Goal: Task Accomplishment & Management: Manage account settings

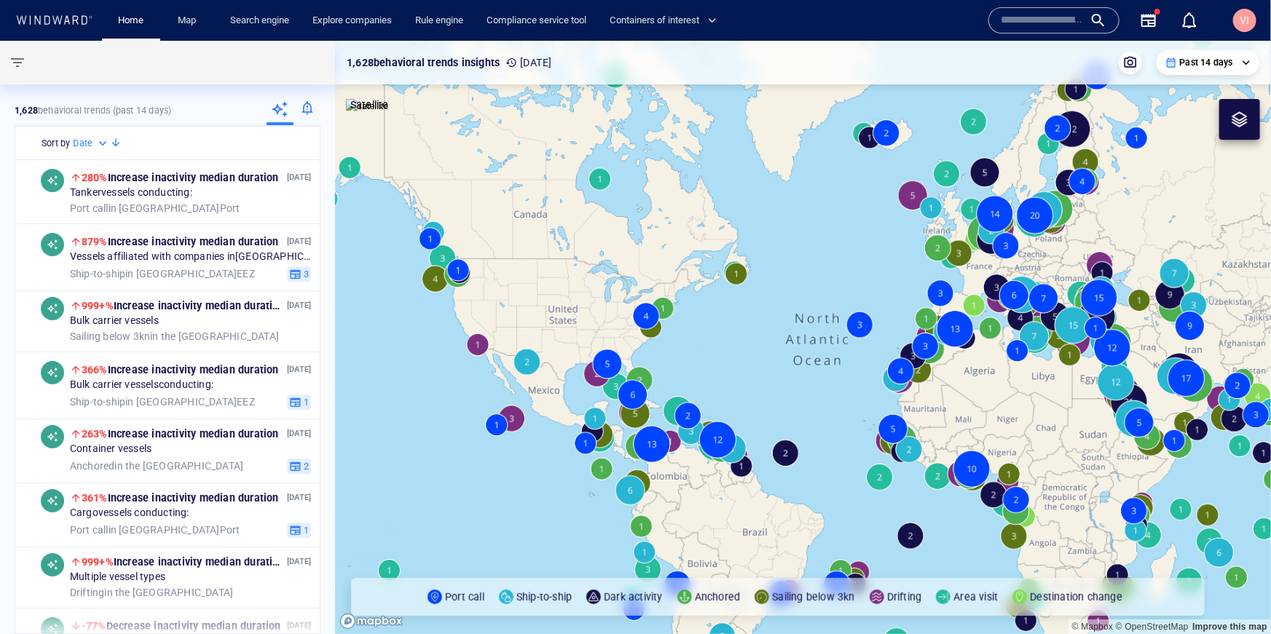
click at [309, 111] on div at bounding box center [307, 110] width 27 height 29
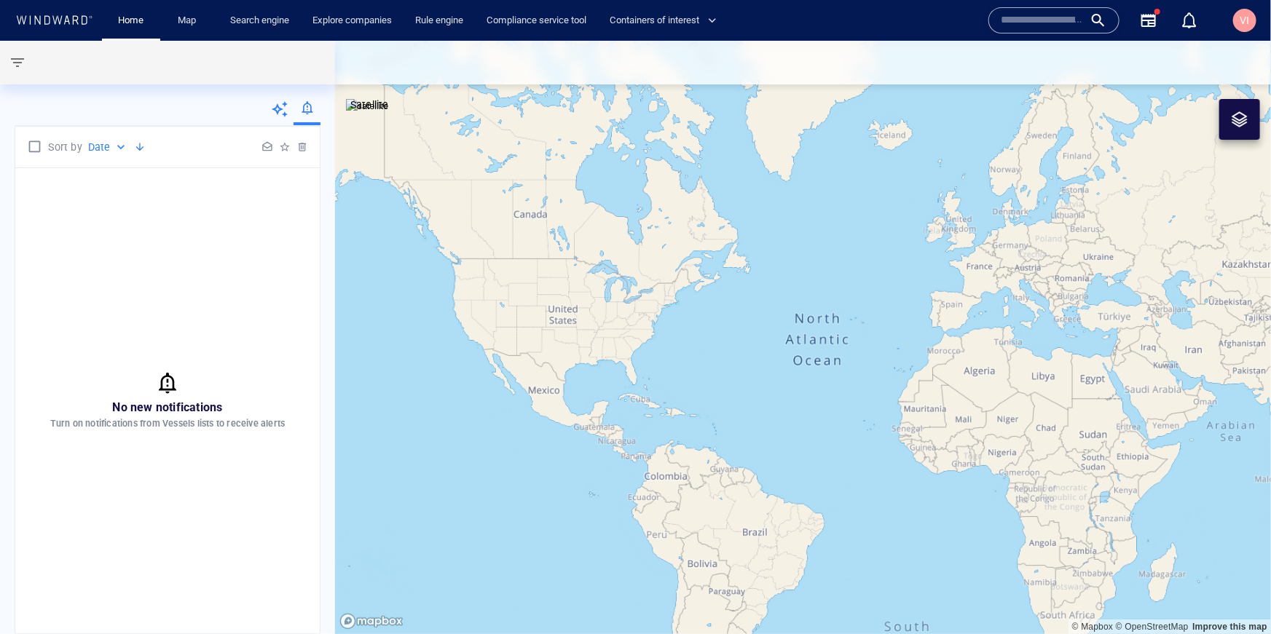
click at [210, 300] on div "No new notifications Turn on notifications from Vessels lists to receive alerts" at bounding box center [167, 400] width 304 height 465
click at [1193, 20] on div "button" at bounding box center [1189, 20] width 17 height 17
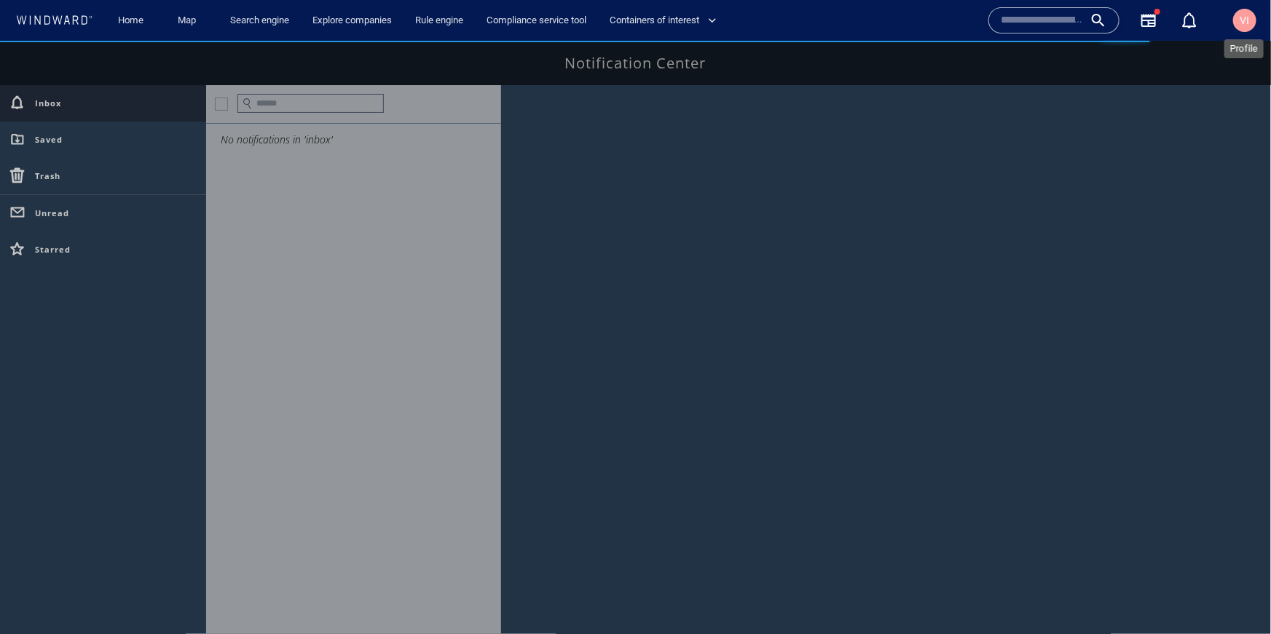
click at [1248, 20] on span "VI" at bounding box center [1244, 21] width 9 height 12
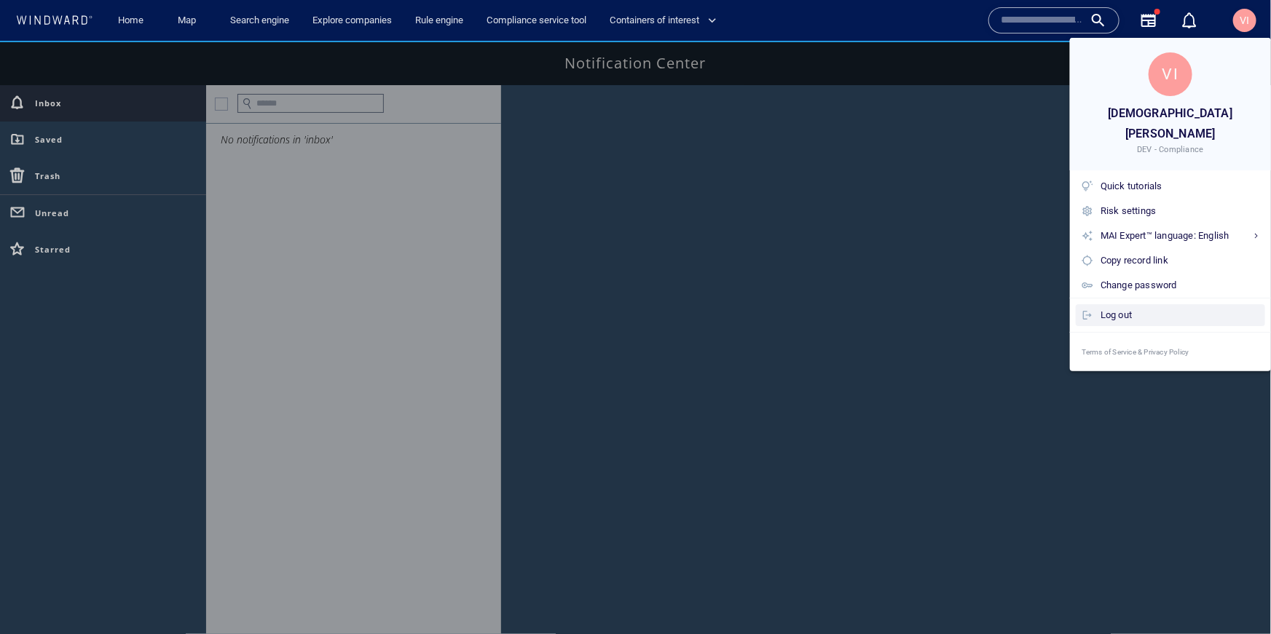
click at [1112, 307] on div "Log out" at bounding box center [1180, 315] width 159 height 16
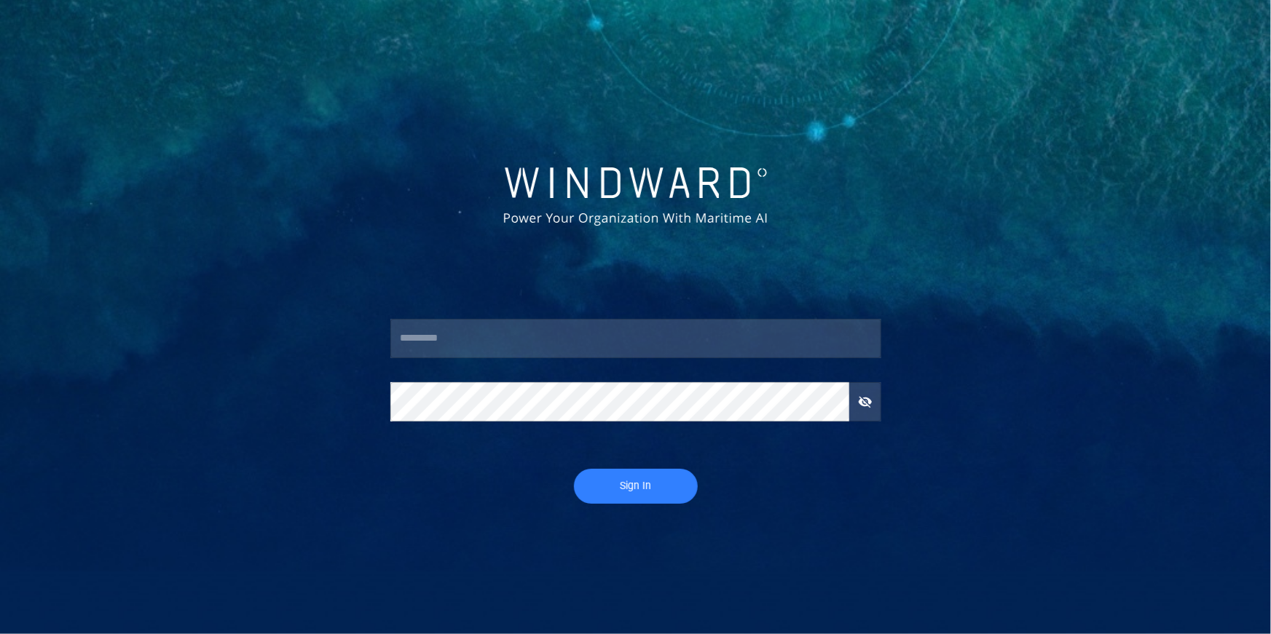
click at [576, 345] on input "text" at bounding box center [635, 338] width 491 height 39
type input "**********"
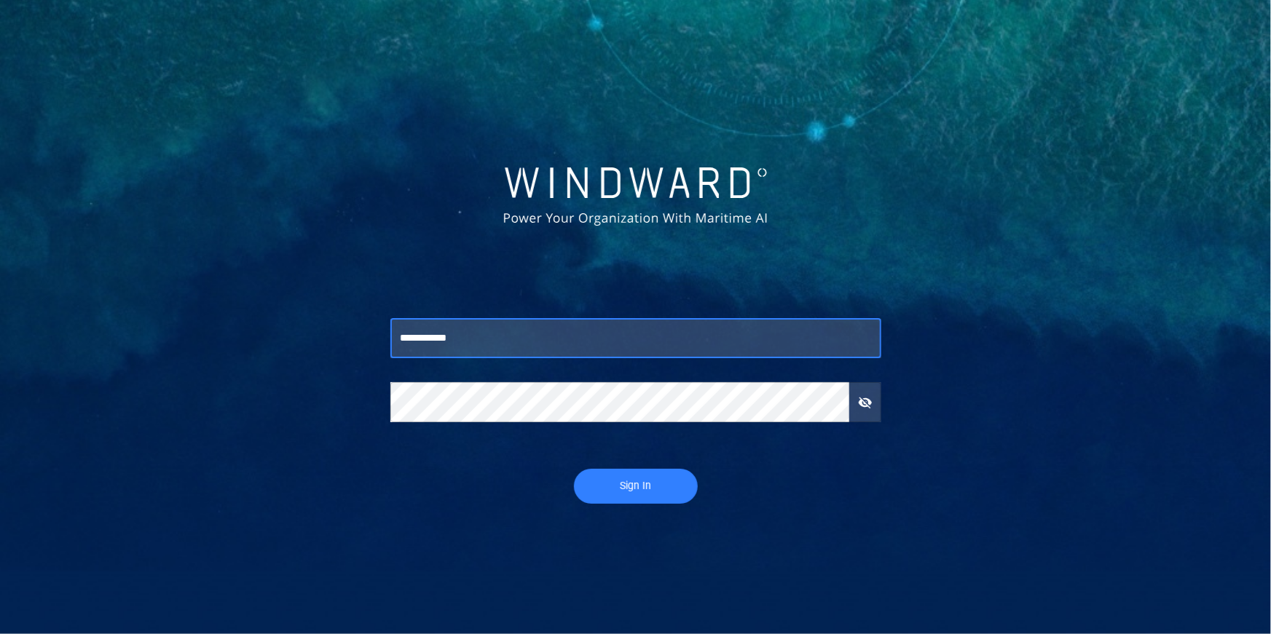
click at [637, 488] on span "Sign In" at bounding box center [636, 486] width 95 height 18
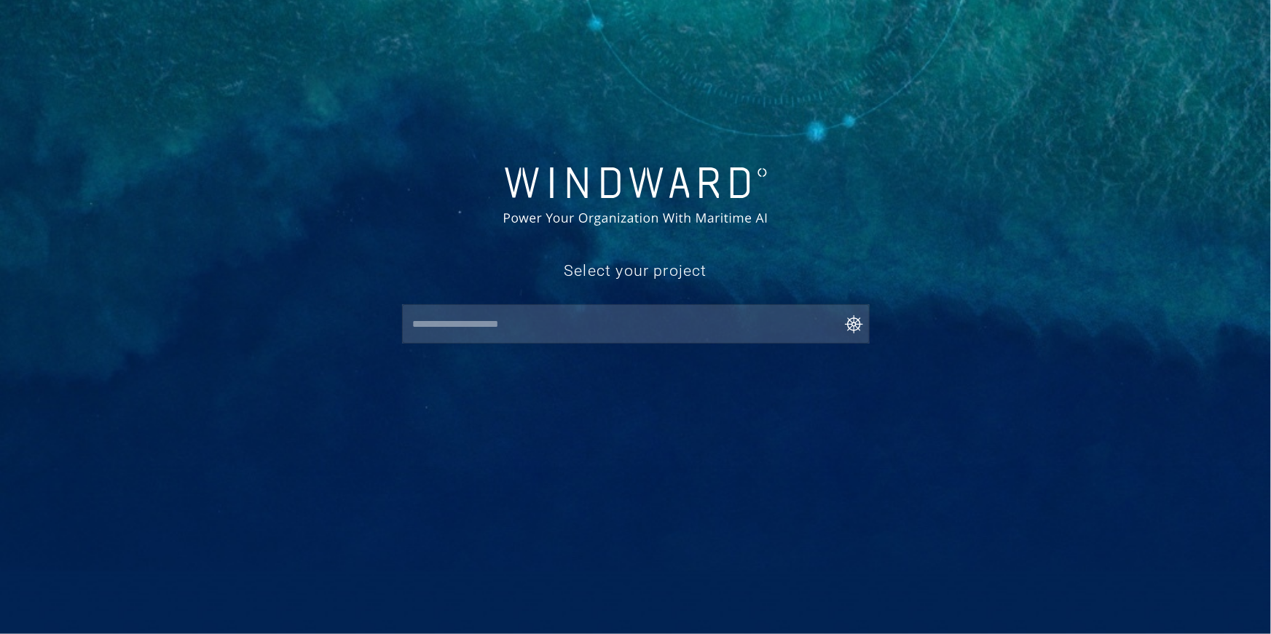
click at [489, 331] on input "text" at bounding box center [639, 324] width 461 height 26
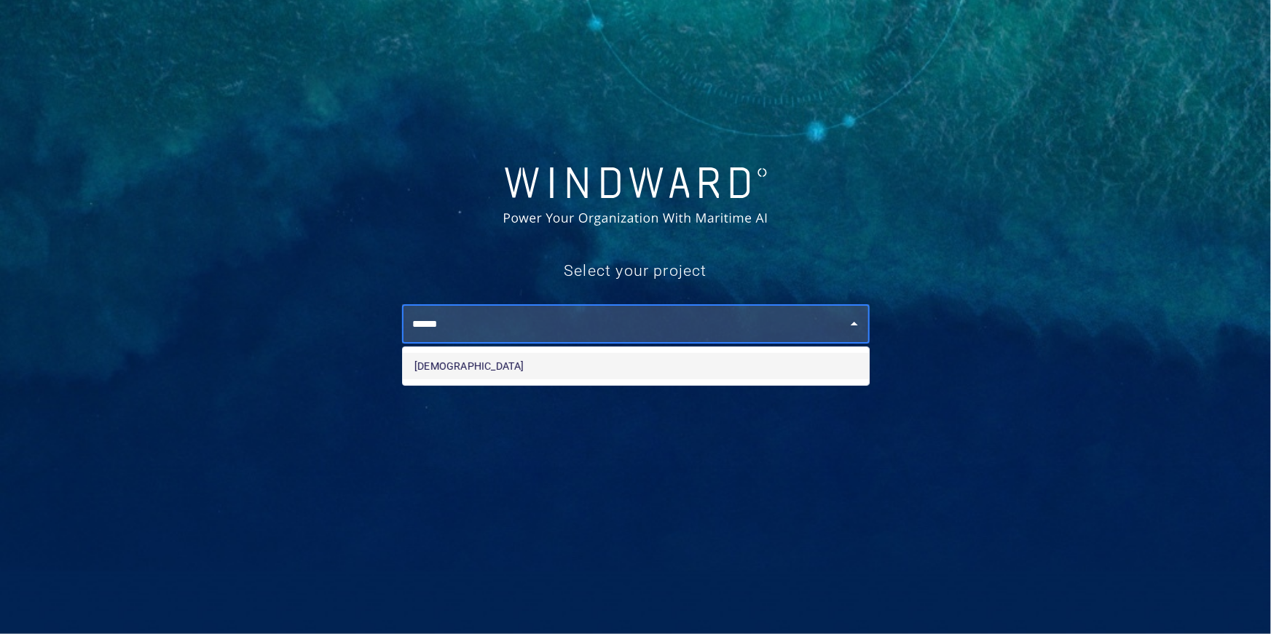
click at [477, 370] on li "Vishnu" at bounding box center [636, 366] width 466 height 26
type input "******"
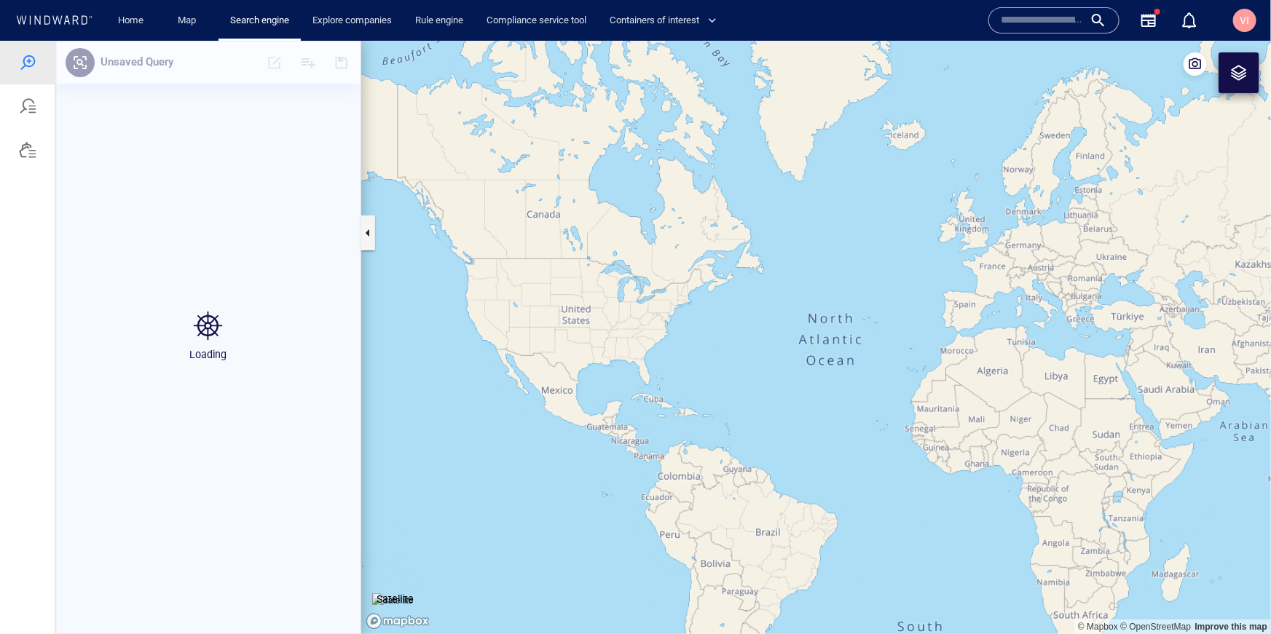
click at [1198, 19] on button "0" at bounding box center [1189, 20] width 35 height 35
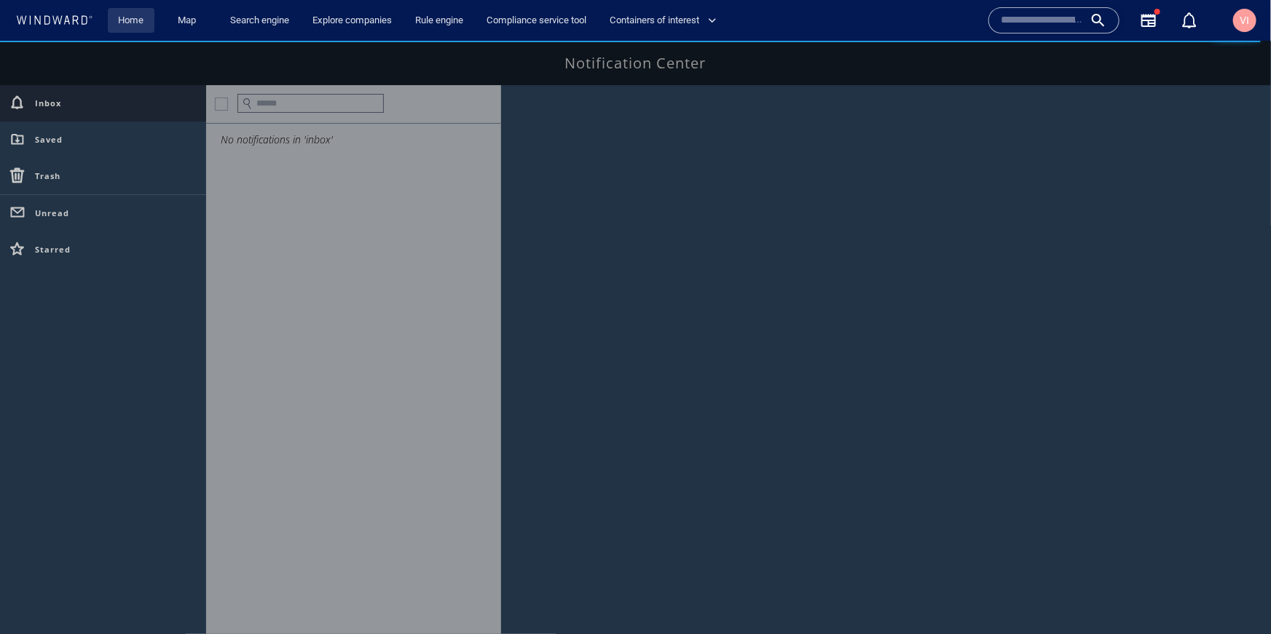
click at [140, 24] on link "Home" at bounding box center [131, 20] width 37 height 25
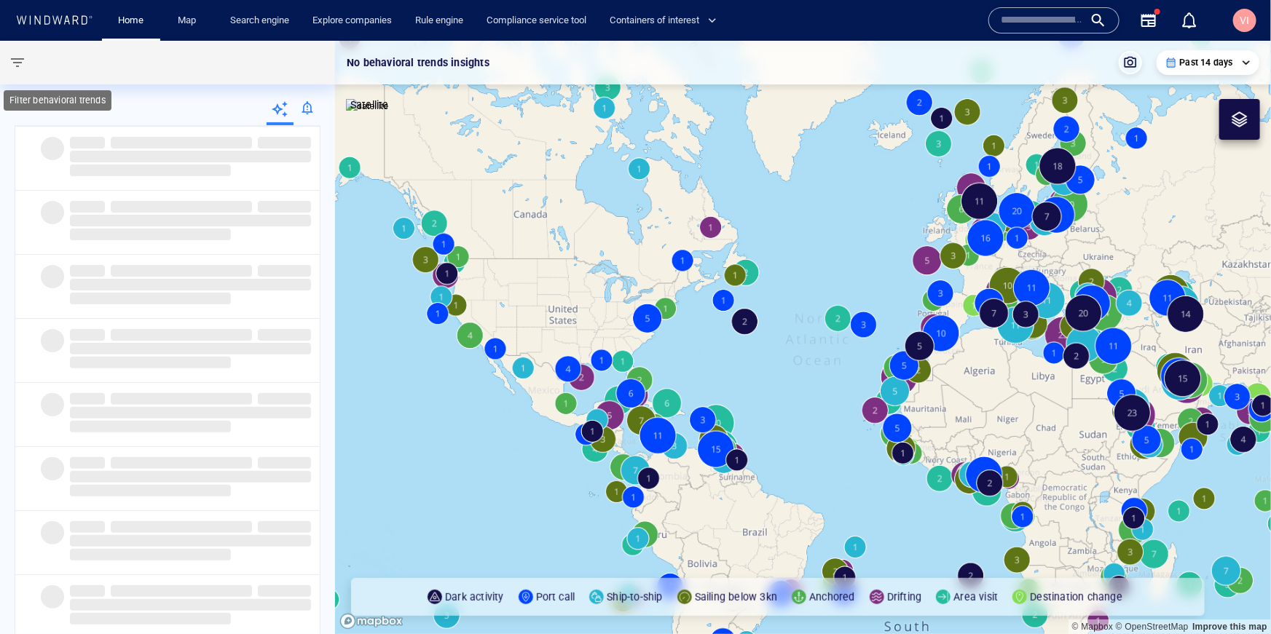
click at [11, 56] on span "button" at bounding box center [17, 62] width 17 height 17
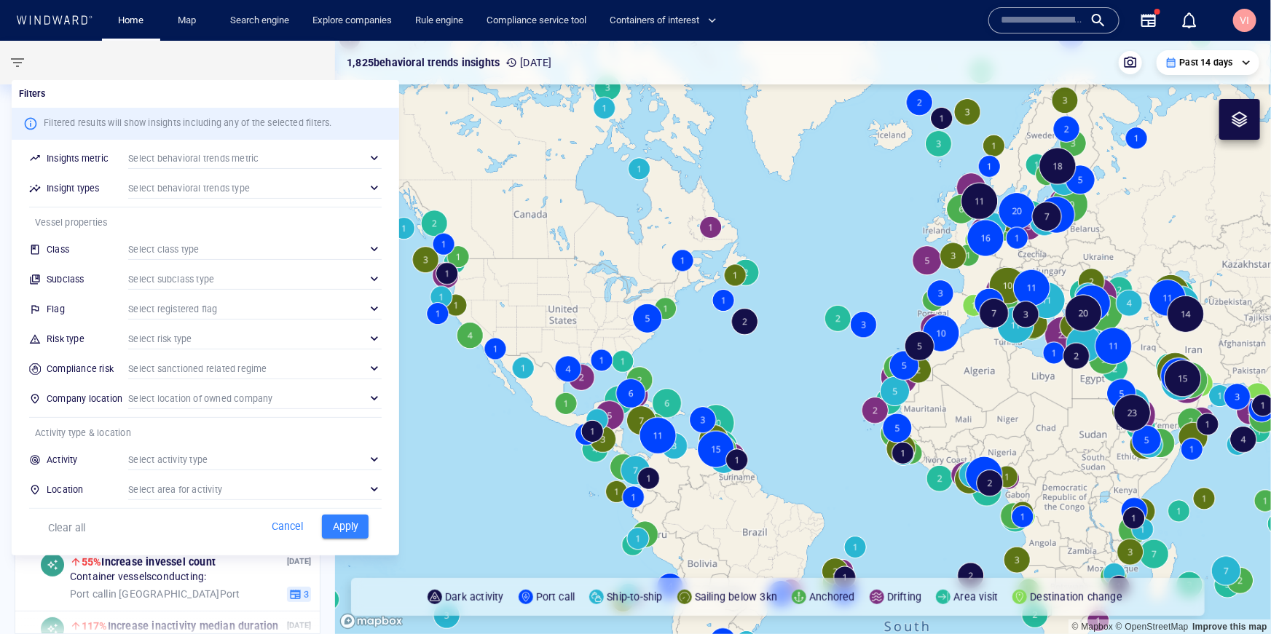
click at [191, 25] on div at bounding box center [635, 317] width 1271 height 634
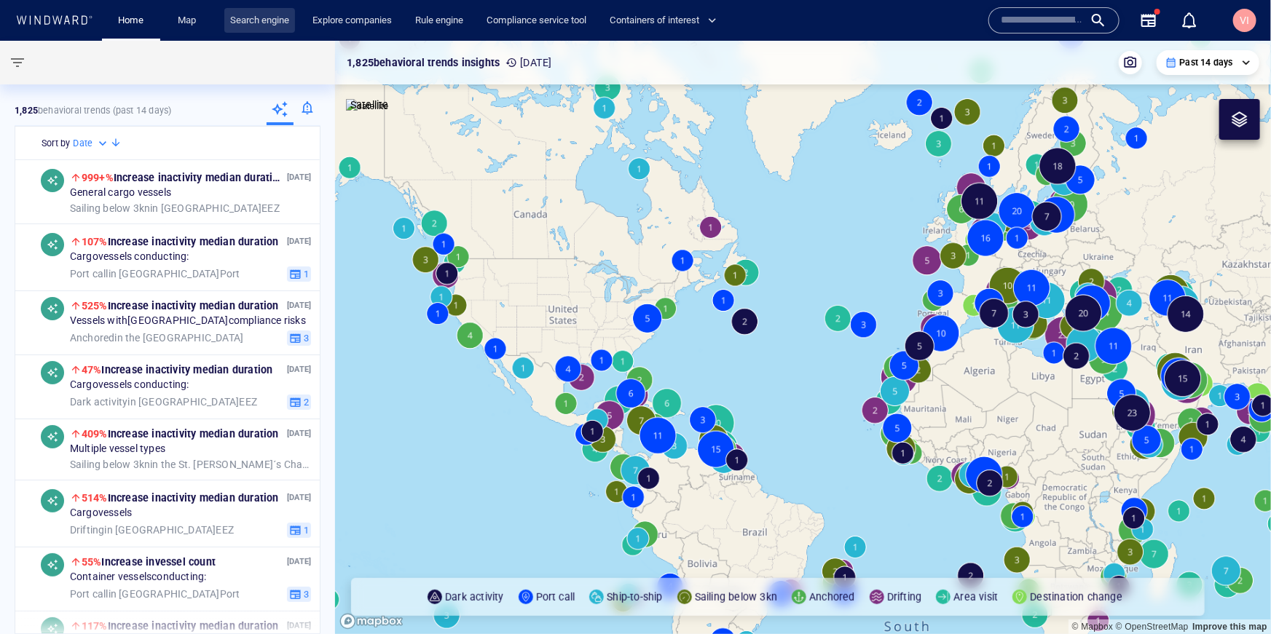
click at [253, 21] on link "Search engine" at bounding box center [259, 20] width 71 height 25
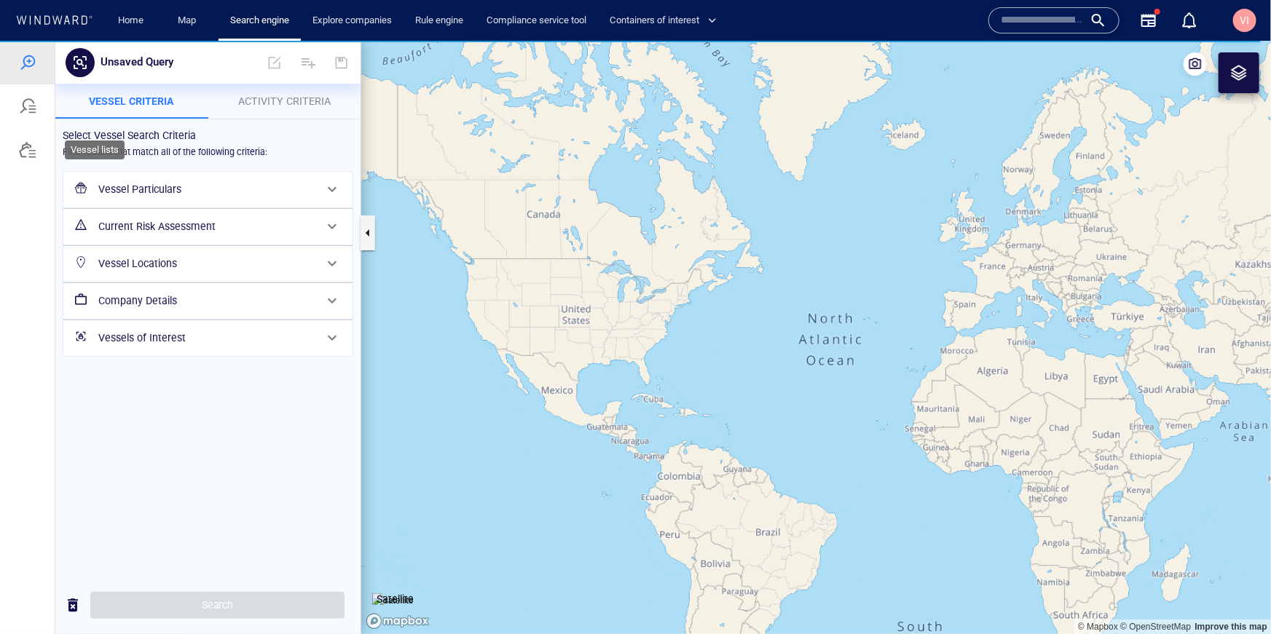
click at [22, 157] on div at bounding box center [27, 149] width 17 height 17
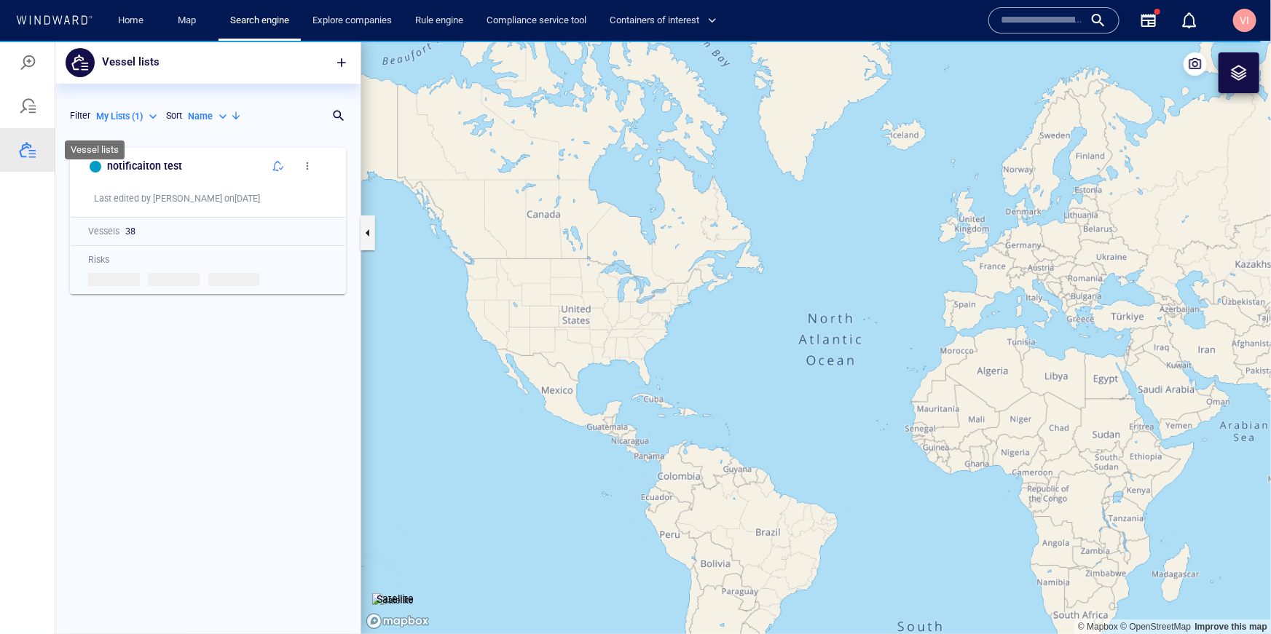
scroll to position [494, 305]
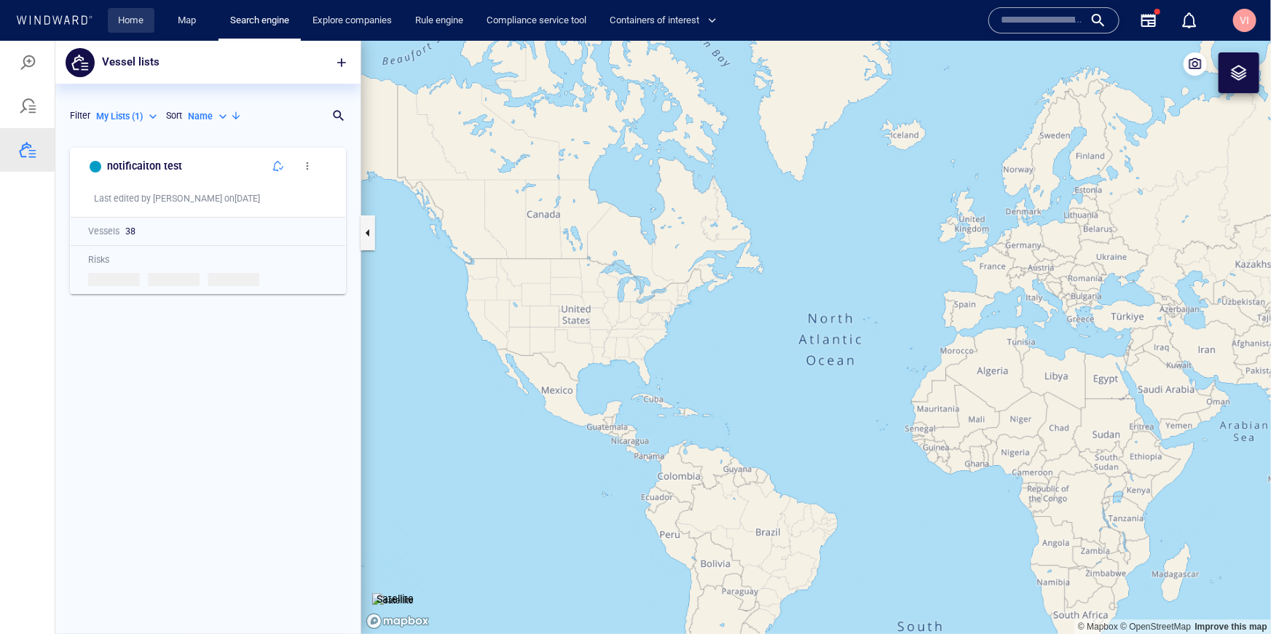
click at [132, 21] on link "Home" at bounding box center [131, 20] width 37 height 25
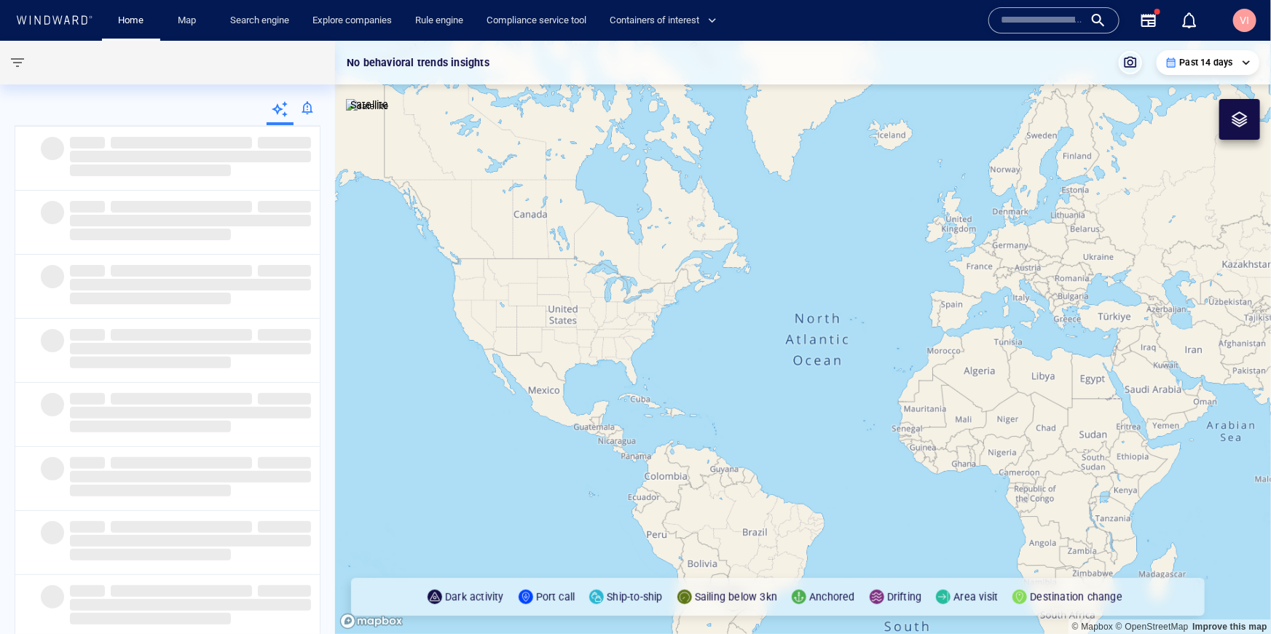
click at [305, 112] on div at bounding box center [307, 110] width 27 height 29
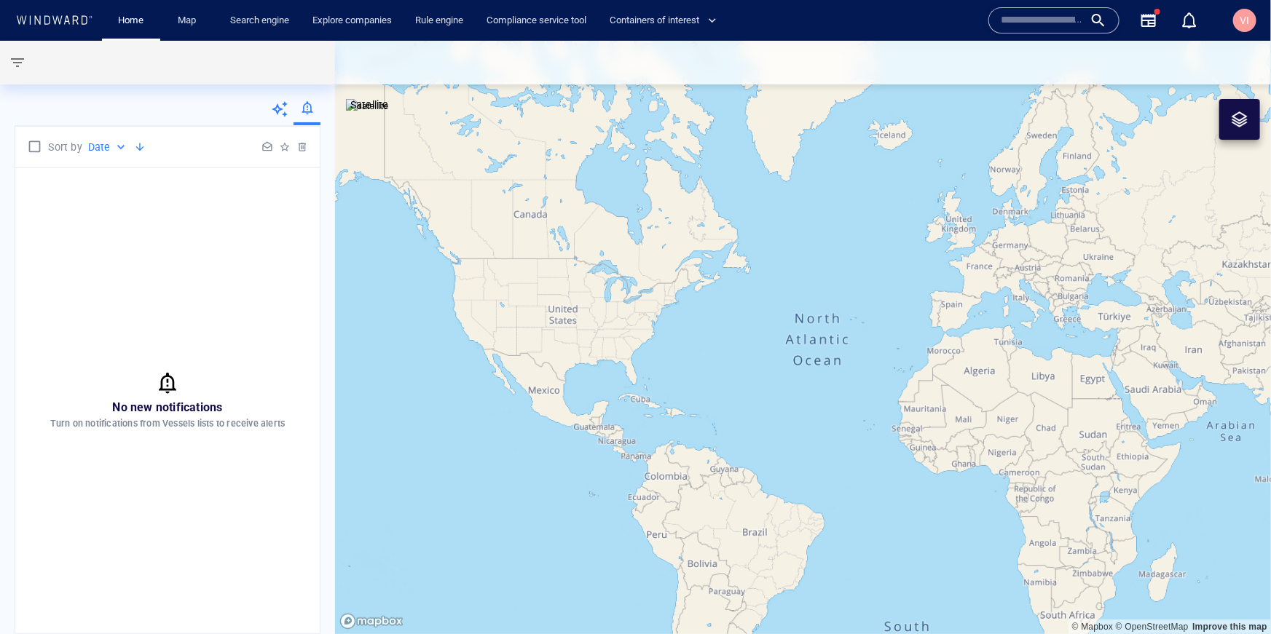
click at [222, 350] on div "No new notifications Turn on notifications from Vessels lists to receive alerts" at bounding box center [167, 400] width 304 height 465
click at [1241, 32] on button "VI" at bounding box center [1244, 20] width 29 height 29
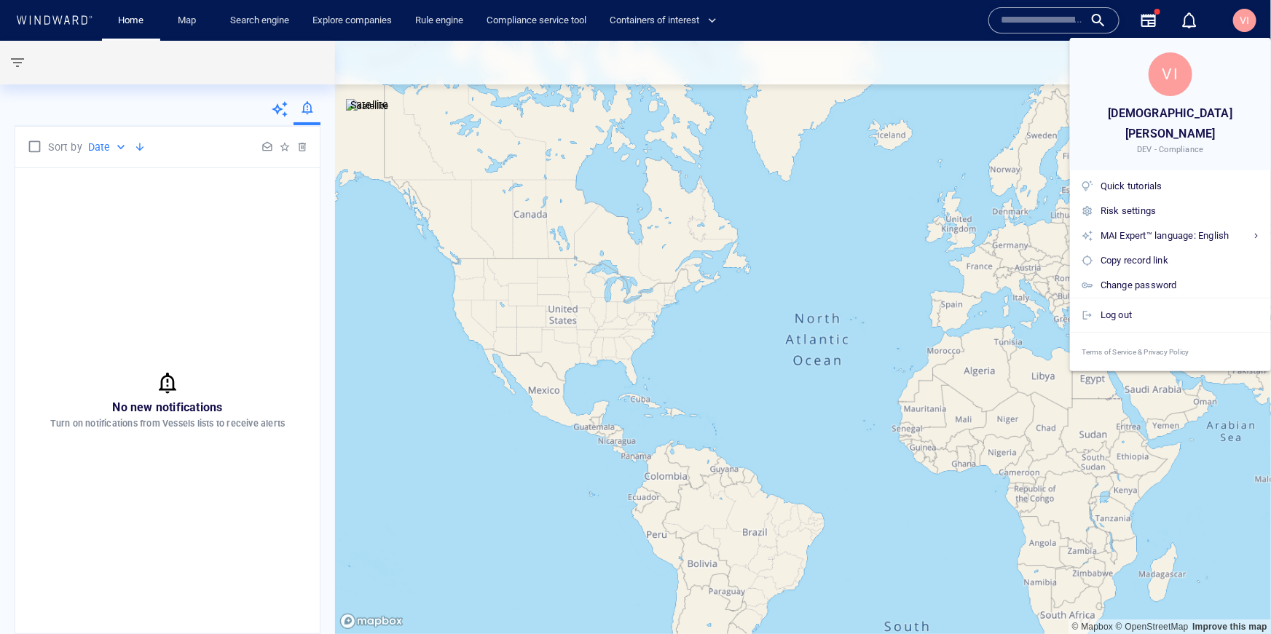
click at [1187, 25] on div at bounding box center [635, 317] width 1271 height 634
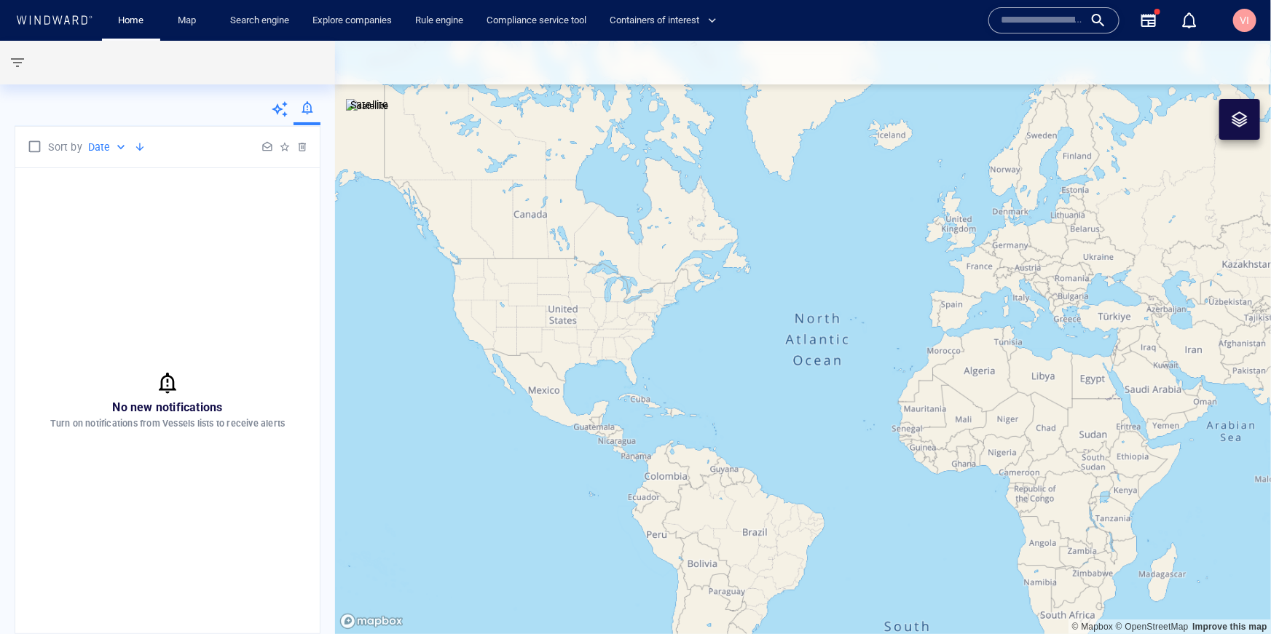
click at [1187, 25] on div "VI Vishnu Mishra DEV - Compliance Quick tutorials Risk settings MAI Expert™ lan…" at bounding box center [635, 317] width 1271 height 634
click at [1187, 25] on div "button" at bounding box center [1189, 20] width 17 height 17
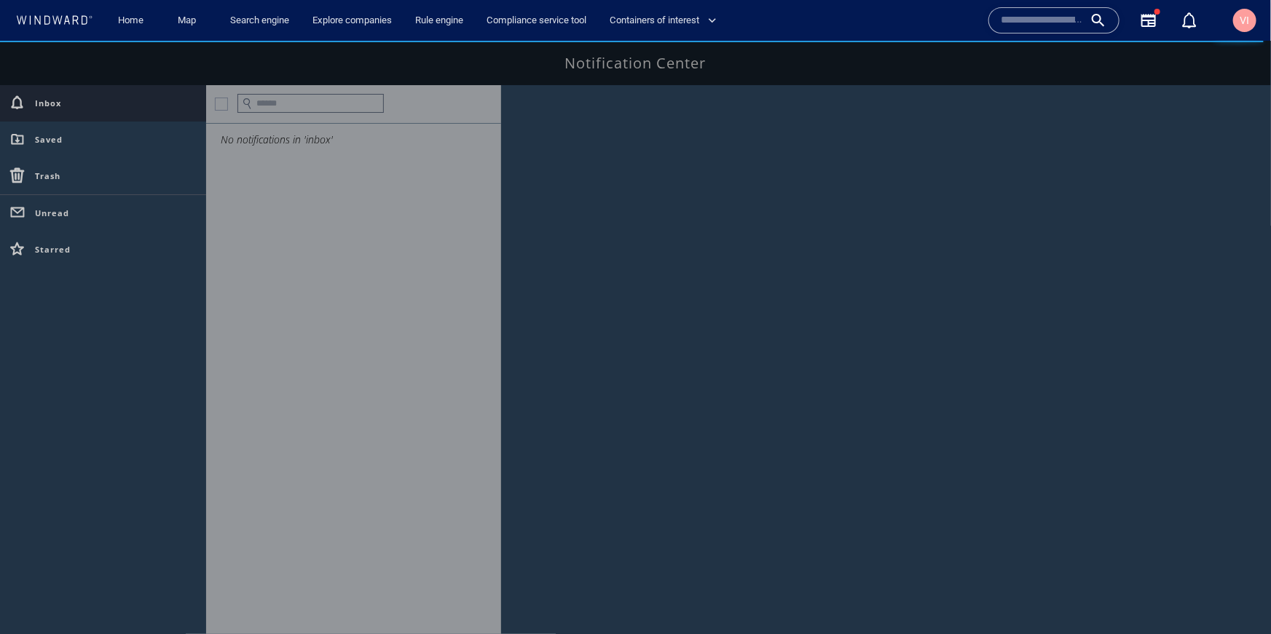
click at [1237, 20] on div "VI" at bounding box center [1244, 20] width 23 height 23
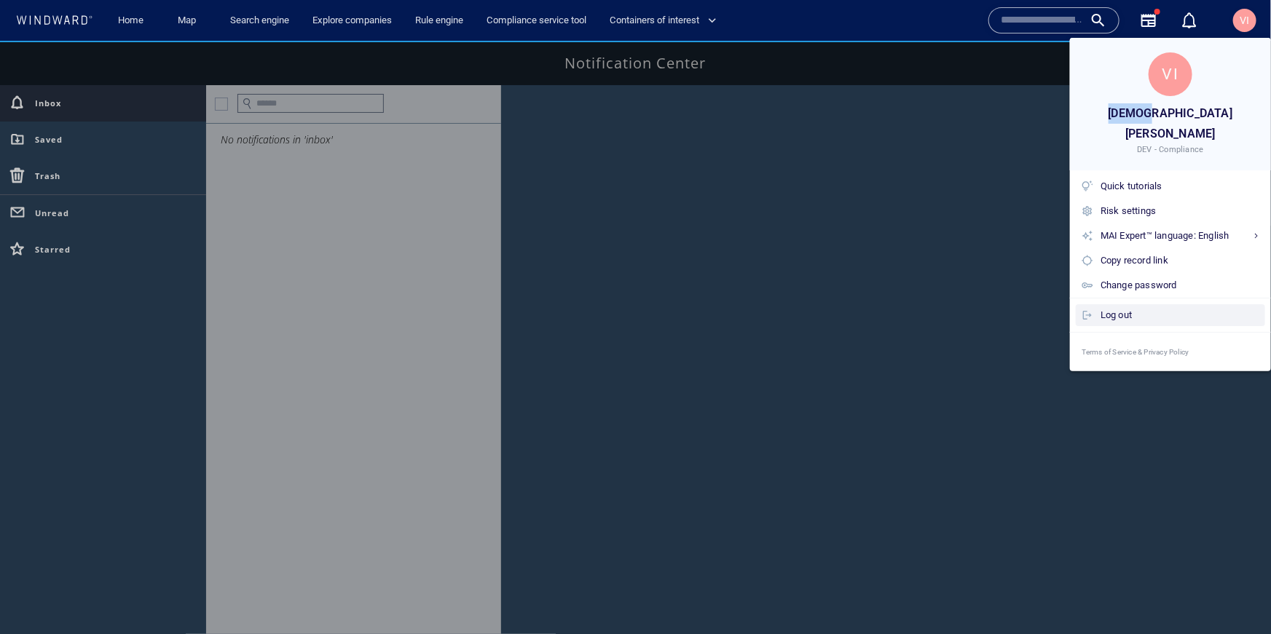
click at [1117, 307] on div "Log out" at bounding box center [1180, 315] width 159 height 16
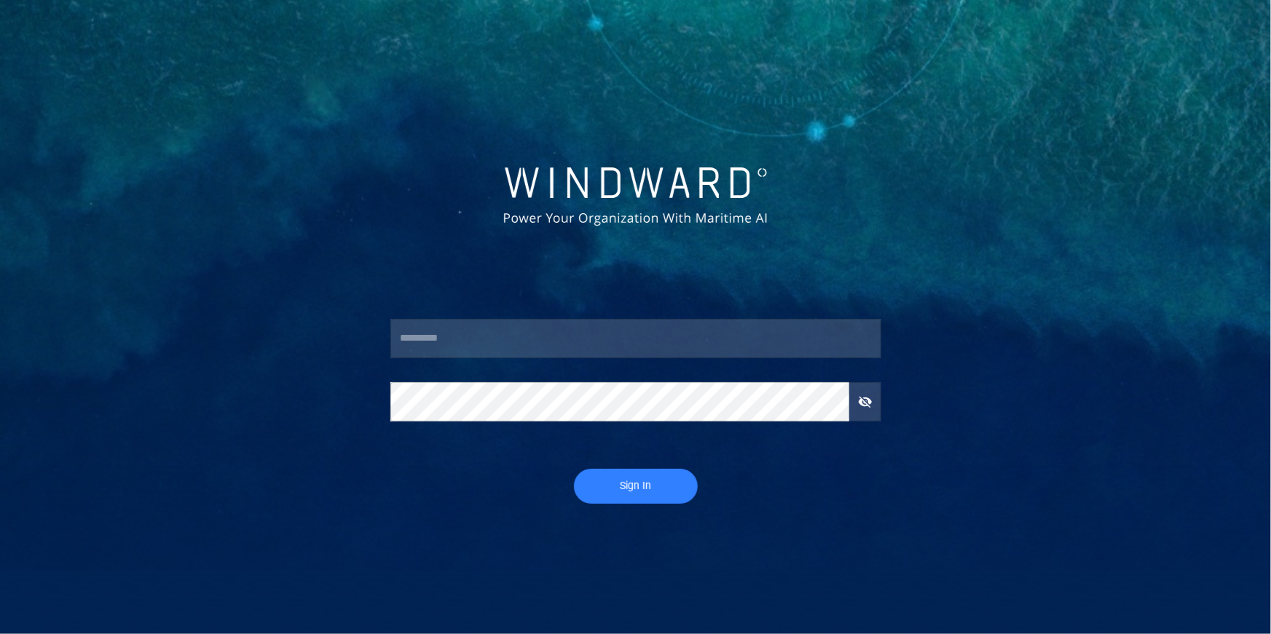
click at [545, 339] on input "text" at bounding box center [635, 338] width 491 height 39
type input "**********"
click at [647, 495] on button "Sign In" at bounding box center [636, 486] width 124 height 35
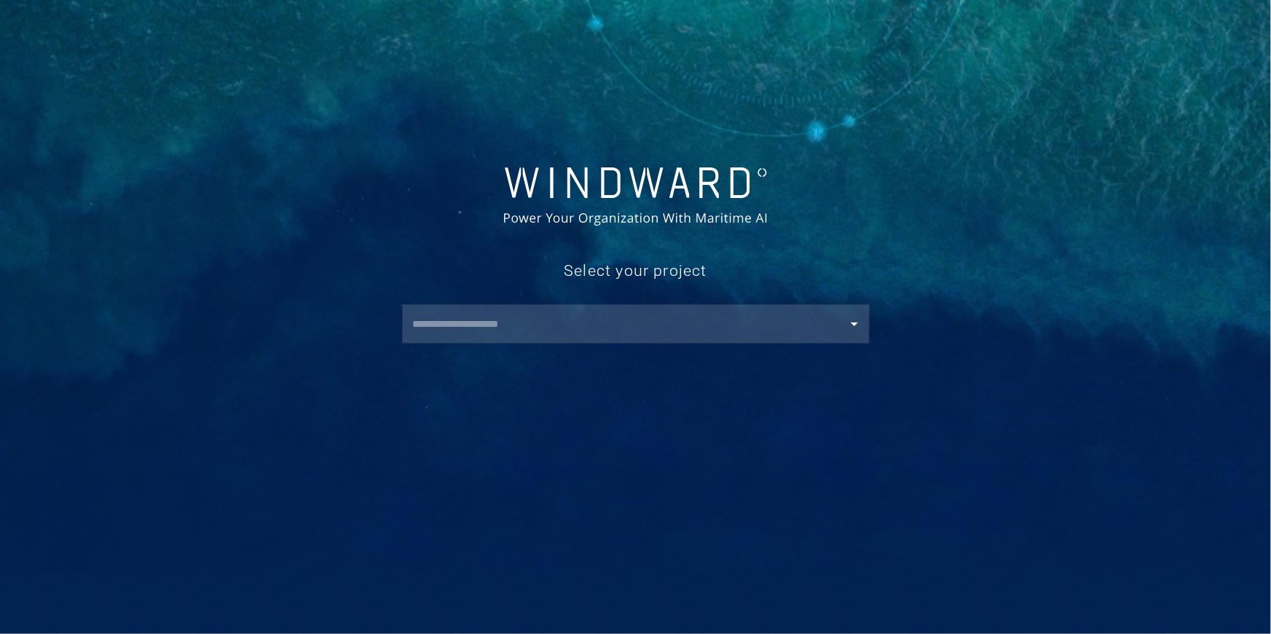
click at [521, 326] on input "text" at bounding box center [639, 324] width 461 height 26
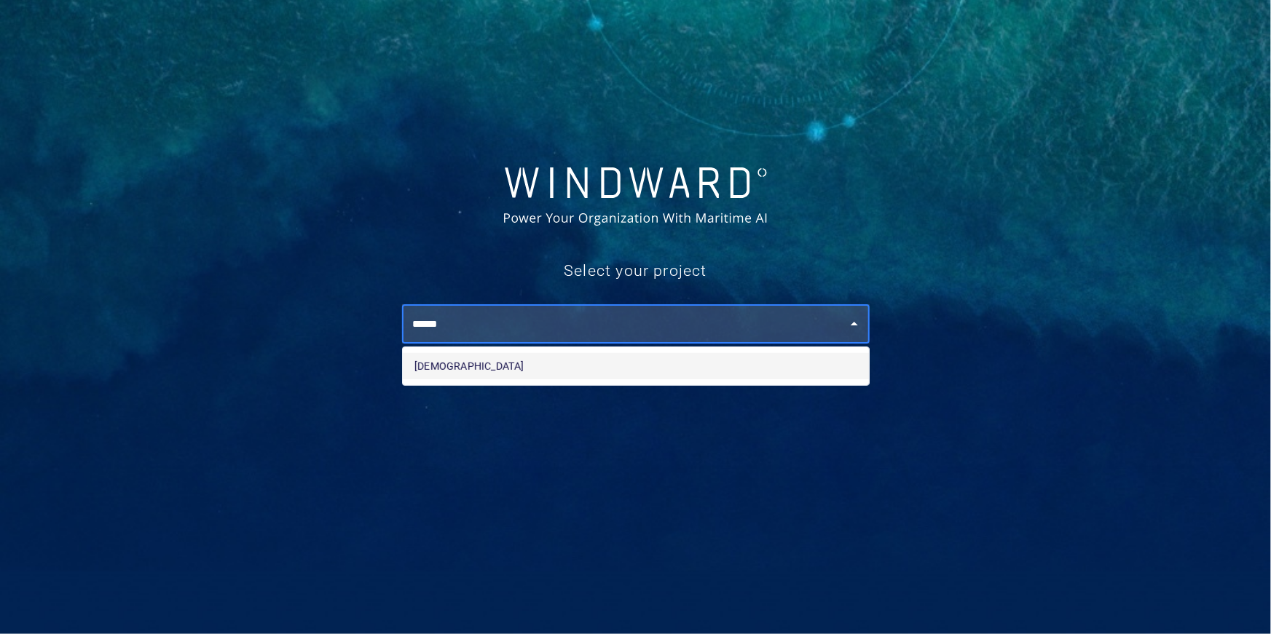
click at [506, 365] on li "Vishnu" at bounding box center [636, 366] width 466 height 26
type input "******"
